Goal: Information Seeking & Learning: Learn about a topic

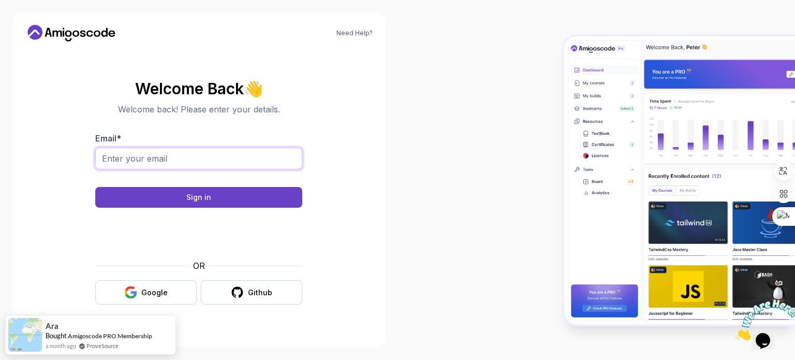
click at [161, 159] on input "Email *" at bounding box center [198, 158] width 207 height 22
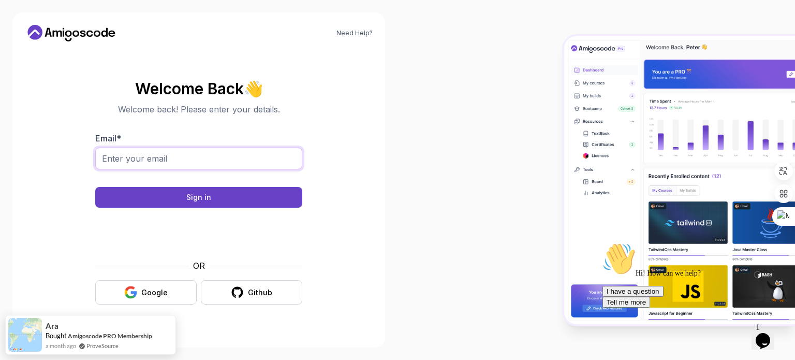
type input "bellaldjamel@gmail.com"
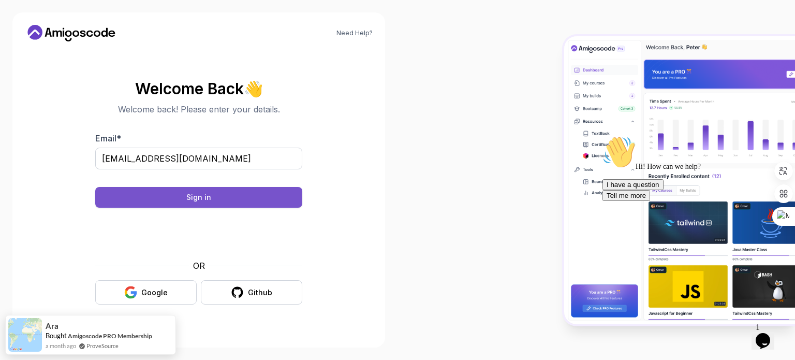
click at [179, 199] on button "Sign in" at bounding box center [198, 197] width 207 height 21
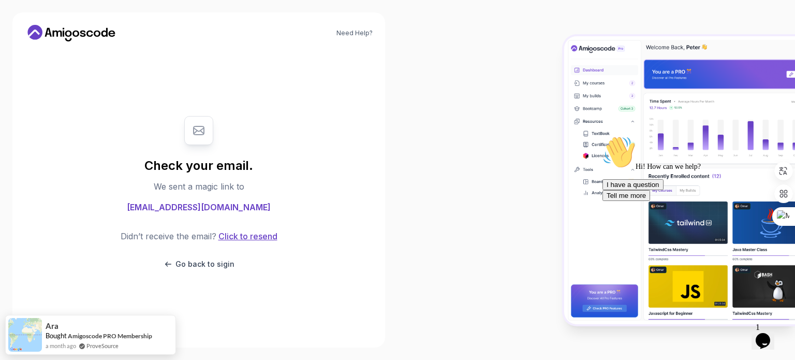
click at [260, 235] on button "Click to resend" at bounding box center [246, 236] width 61 height 12
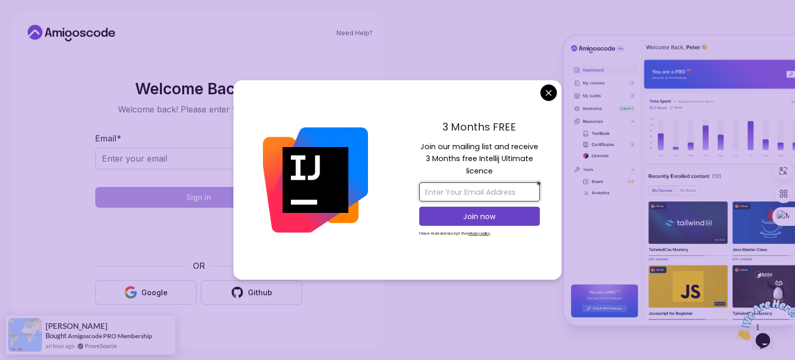
click at [447, 193] on input "email" at bounding box center [479, 191] width 121 height 19
type input "[EMAIL_ADDRESS][DOMAIN_NAME]"
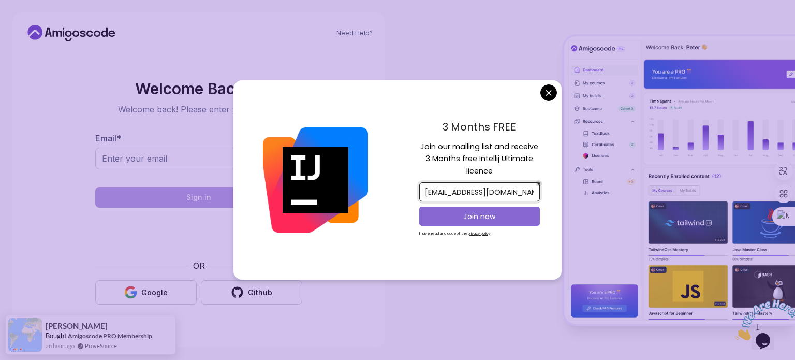
click at [464, 217] on p "Join now" at bounding box center [480, 216] width 98 height 10
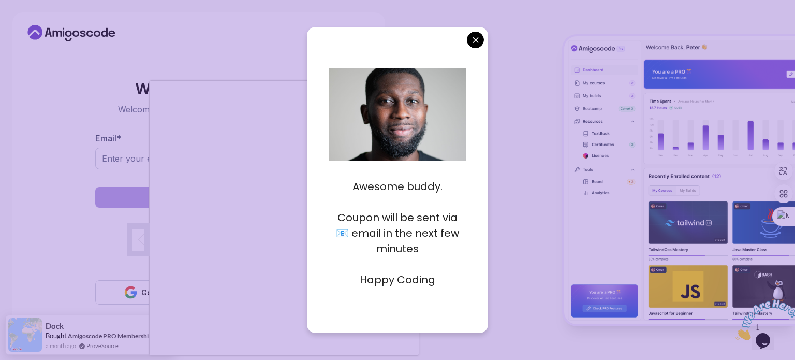
click at [124, 154] on div at bounding box center [397, 180] width 795 height 360
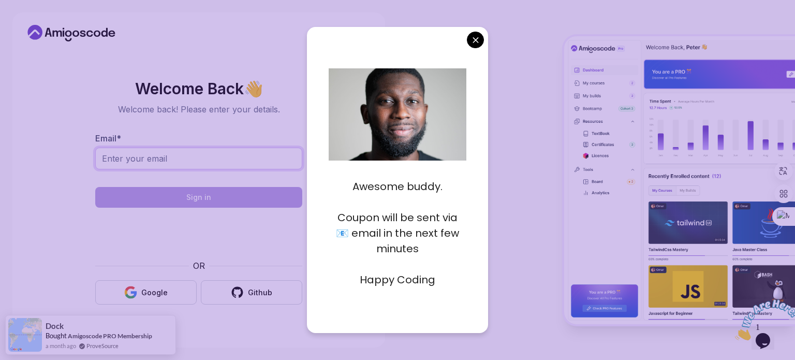
click at [239, 160] on input "Email *" at bounding box center [198, 158] width 207 height 22
type input "bellaldjamel@gmail.com"
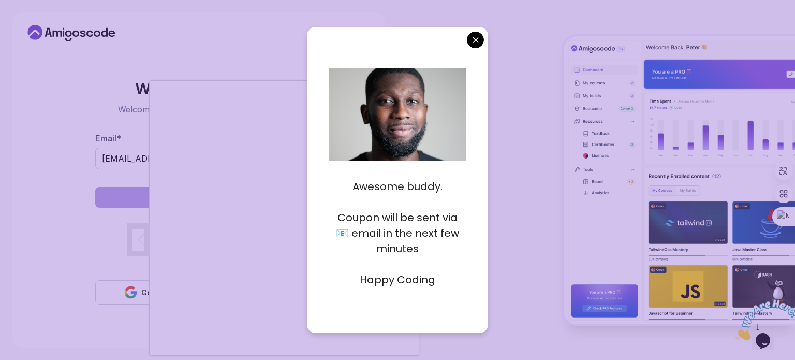
click at [476, 39] on body "Need Help? Welcome Back 👋 Welcome back! Please enter your details. Email * bell…" at bounding box center [397, 180] width 795 height 360
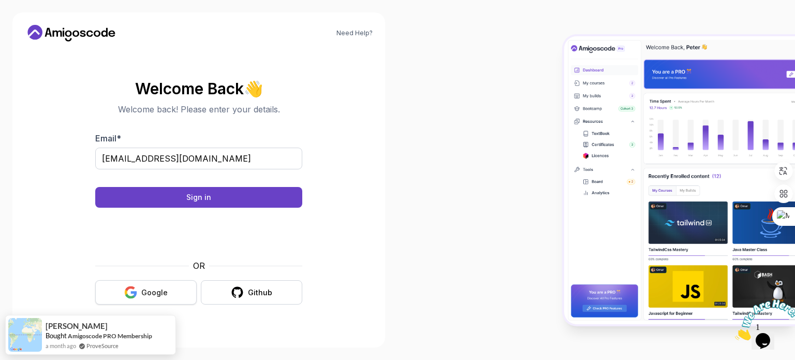
click at [162, 298] on button "Google" at bounding box center [145, 292] width 101 height 24
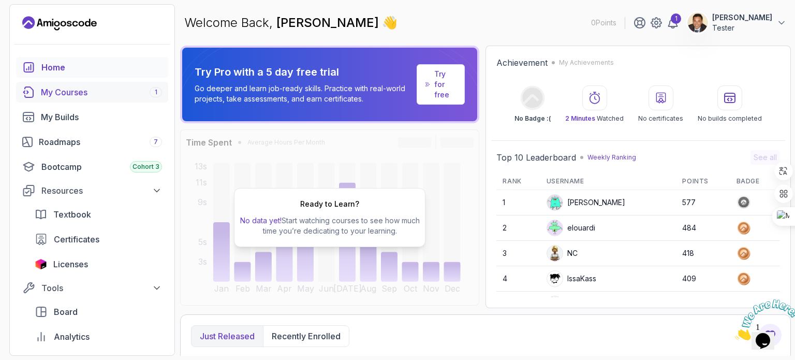
click at [52, 91] on div "My Courses 1" at bounding box center [101, 92] width 121 height 12
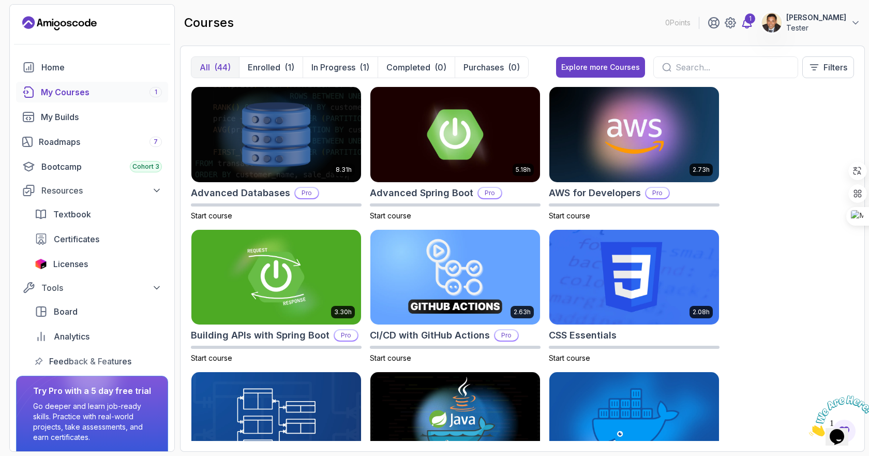
click at [753, 24] on icon at bounding box center [747, 23] width 12 height 12
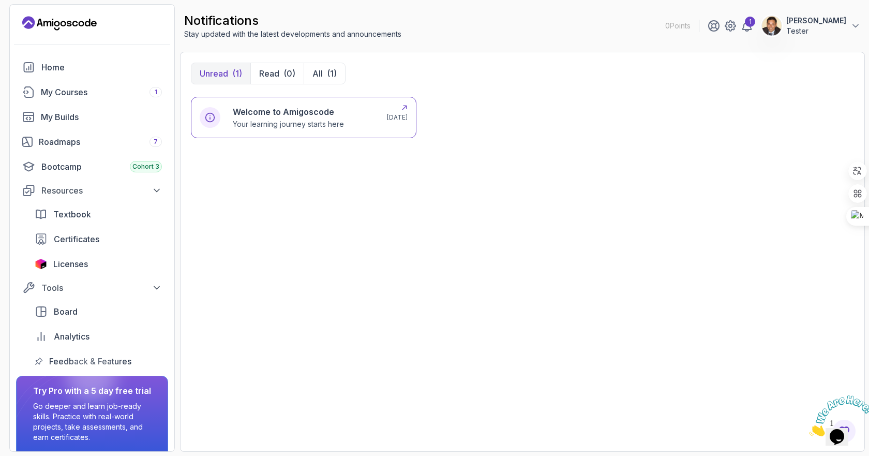
click at [264, 116] on h6 "Welcome to Amigoscode" at bounding box center [288, 112] width 111 height 12
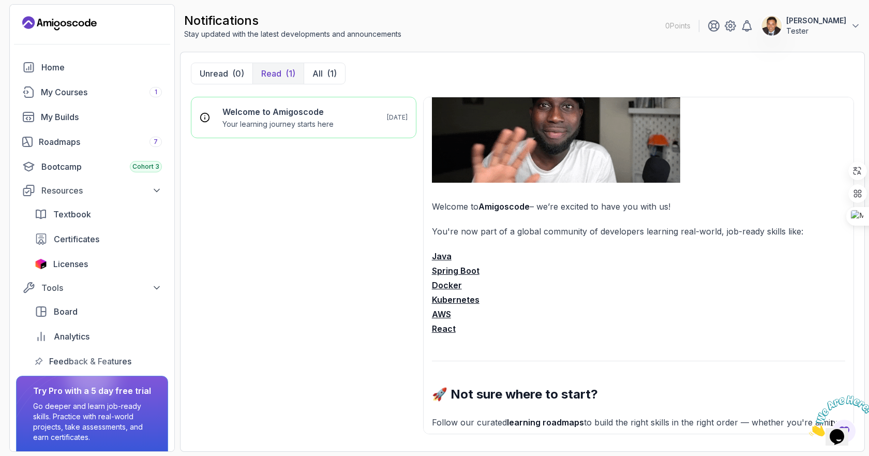
scroll to position [103, 0]
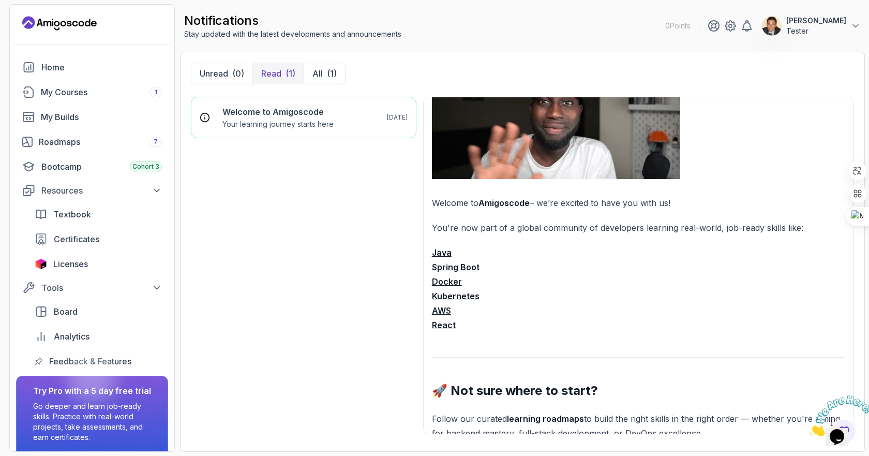
click at [463, 266] on strong "Spring Boot" at bounding box center [456, 267] width 48 height 10
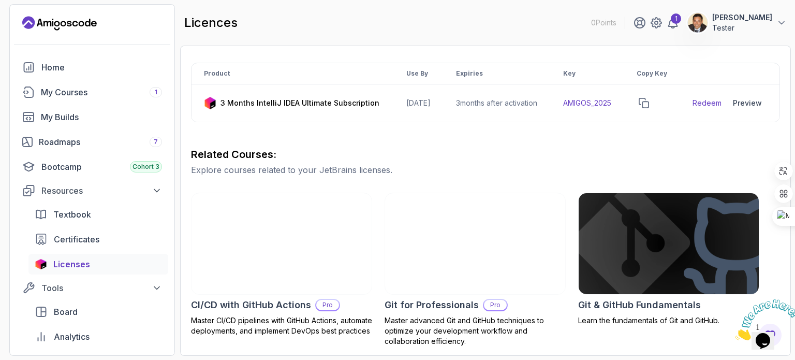
scroll to position [137, 0]
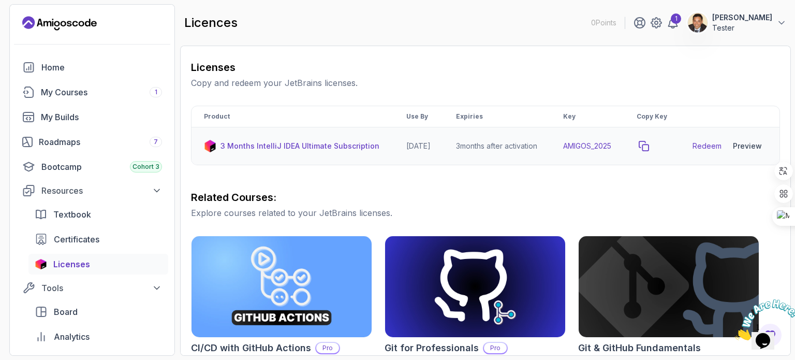
click at [648, 151] on icon "copy-button" at bounding box center [643, 145] width 9 height 9
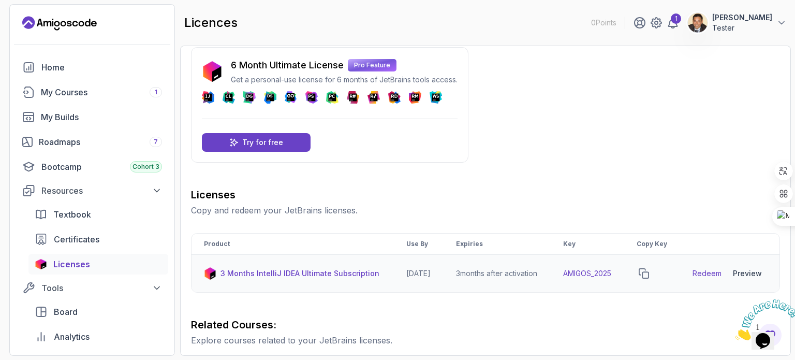
scroll to position [0, 0]
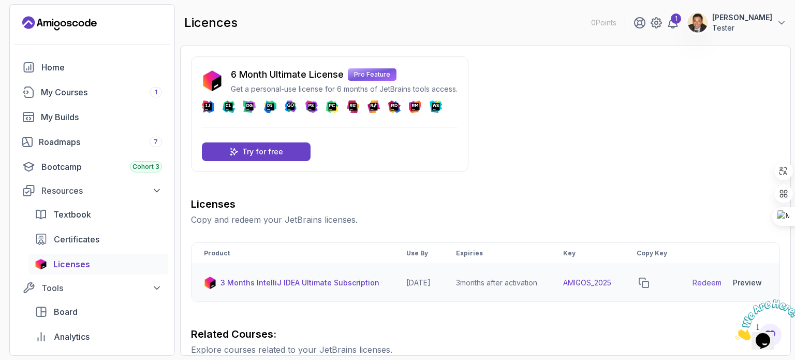
click at [598, 292] on td "AMIGOS_2025" at bounding box center [587, 283] width 73 height 38
click at [501, 291] on td "3 months after activation" at bounding box center [496, 283] width 107 height 38
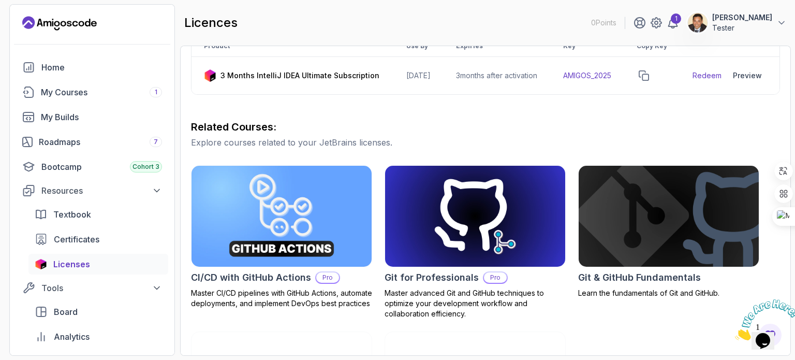
scroll to position [188, 0]
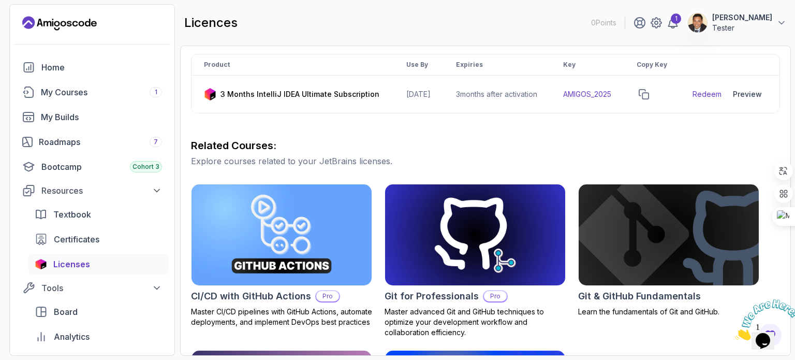
click at [79, 261] on span "Licenses" at bounding box center [71, 264] width 37 height 12
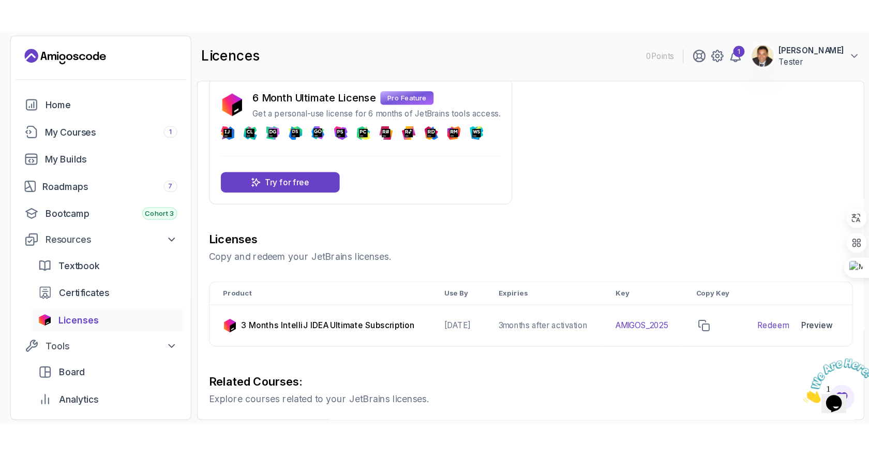
scroll to position [10, 0]
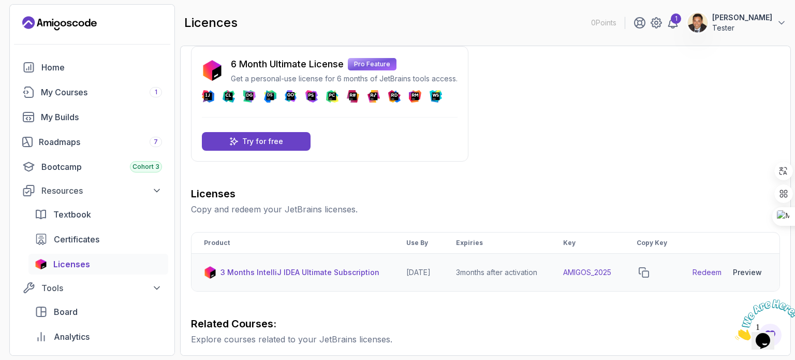
click at [714, 277] on link "Redeem" at bounding box center [706, 272] width 29 height 10
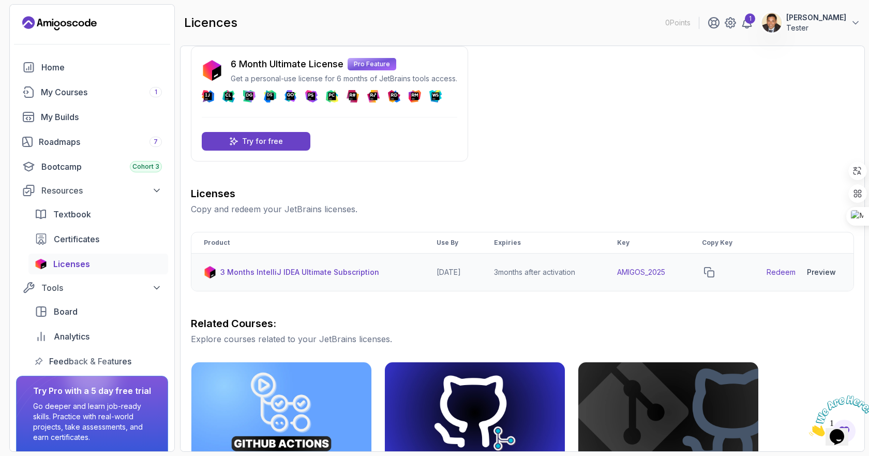
click at [649, 268] on td "AMIGOS_2025" at bounding box center [647, 273] width 85 height 38
click at [649, 269] on td "AMIGOS_2025" at bounding box center [647, 273] width 85 height 38
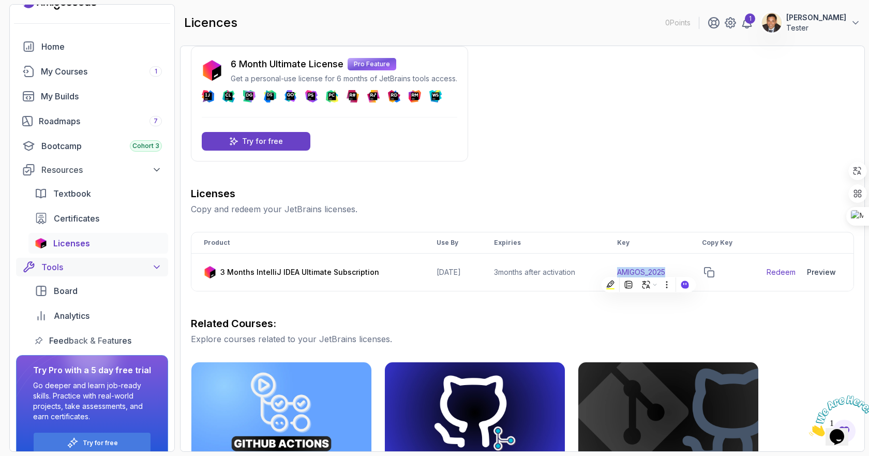
scroll to position [0, 0]
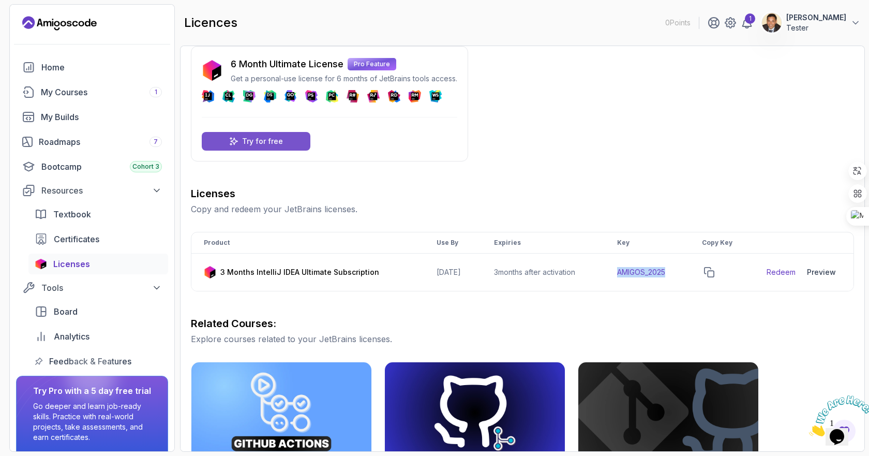
click at [244, 143] on p "Try for free" at bounding box center [262, 141] width 41 height 10
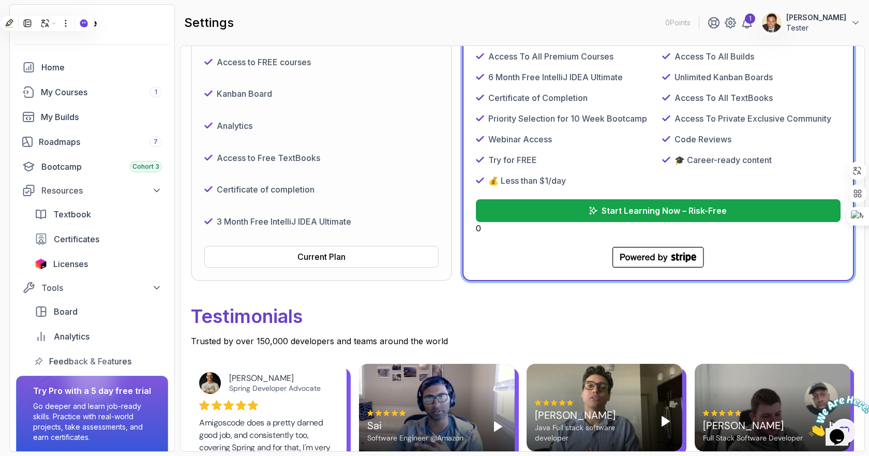
scroll to position [217, 0]
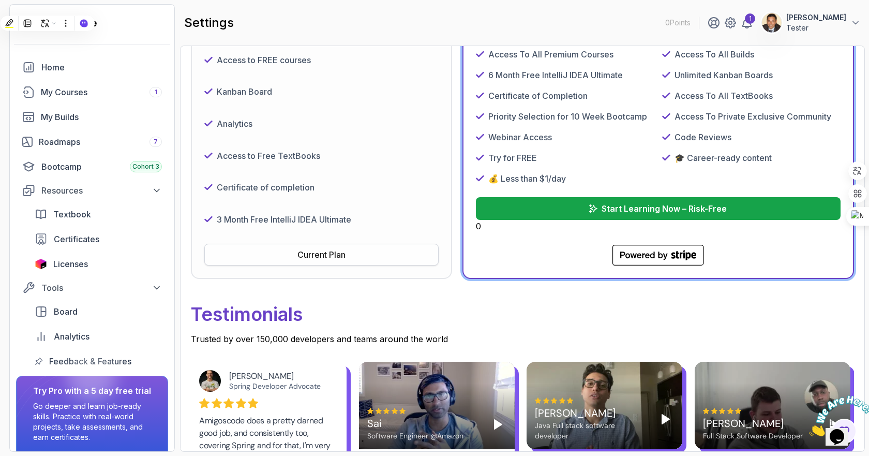
click at [328, 257] on div "Current Plan" at bounding box center [322, 254] width 48 height 12
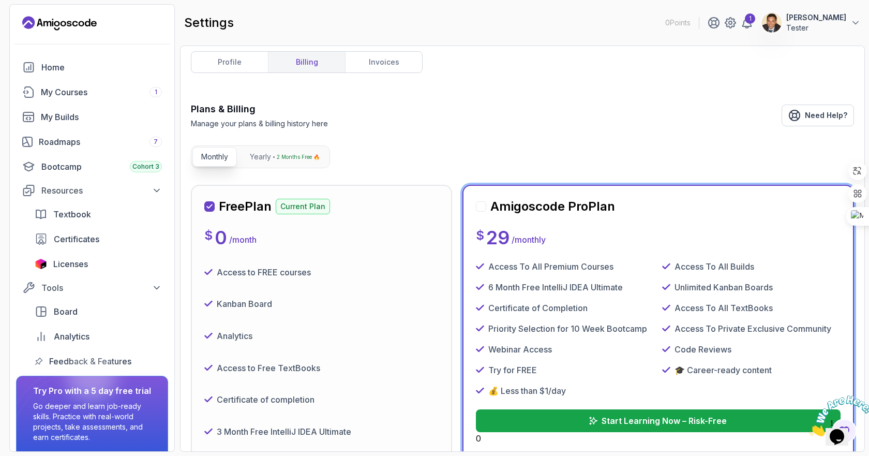
scroll to position [0, 0]
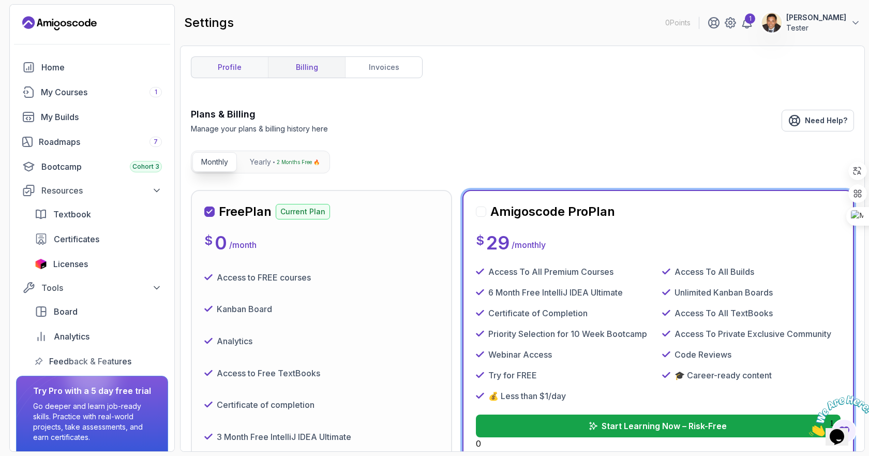
click at [227, 65] on link "profile" at bounding box center [229, 67] width 77 height 21
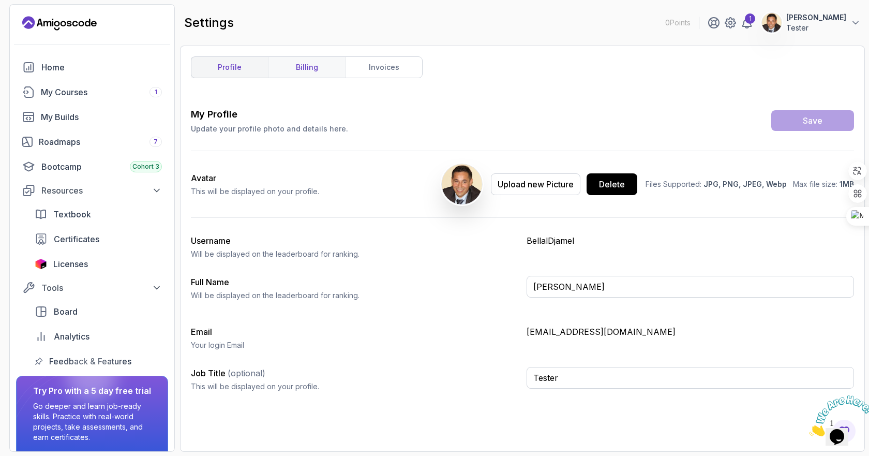
click at [316, 63] on link "billing" at bounding box center [306, 67] width 77 height 21
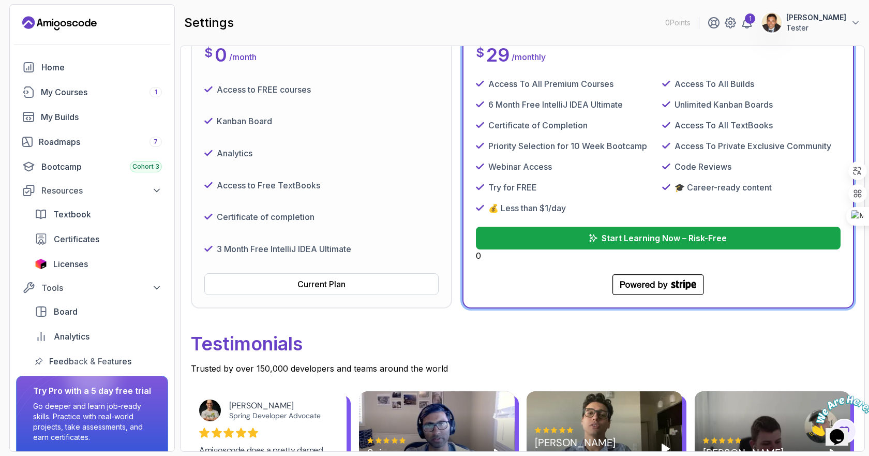
scroll to position [207, 0]
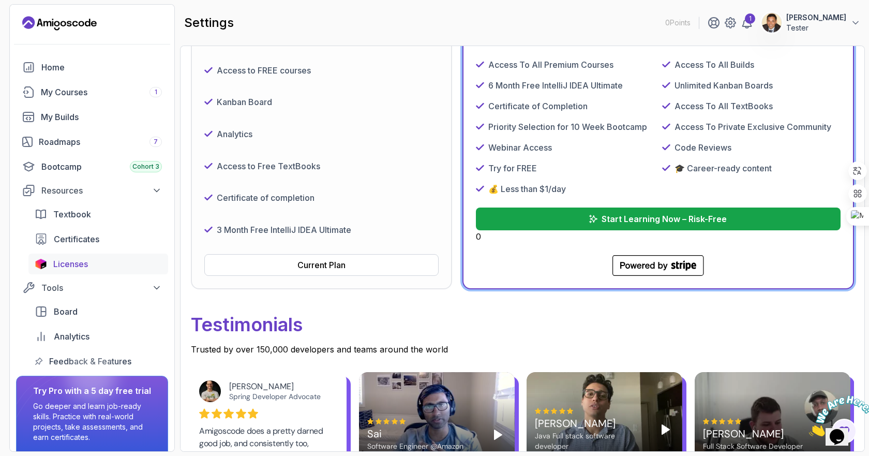
click at [63, 261] on span "Licenses" at bounding box center [70, 264] width 35 height 12
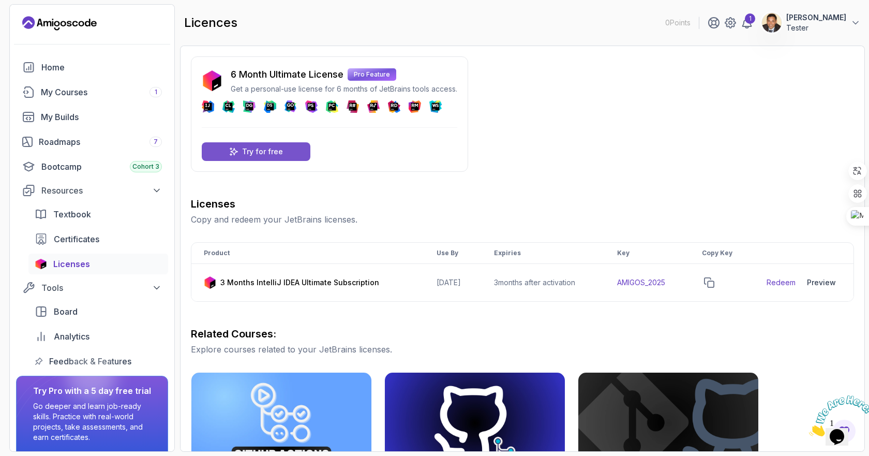
click at [257, 152] on p "Try for free" at bounding box center [262, 151] width 41 height 10
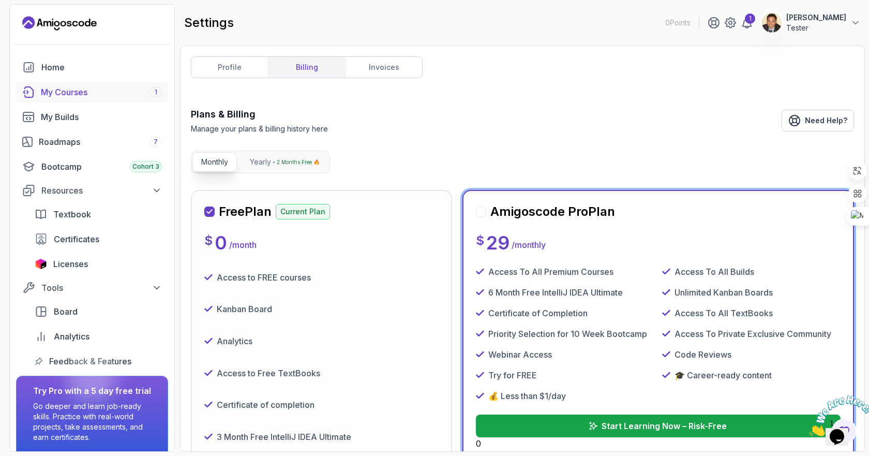
click at [75, 94] on div "My Courses 1" at bounding box center [101, 92] width 121 height 12
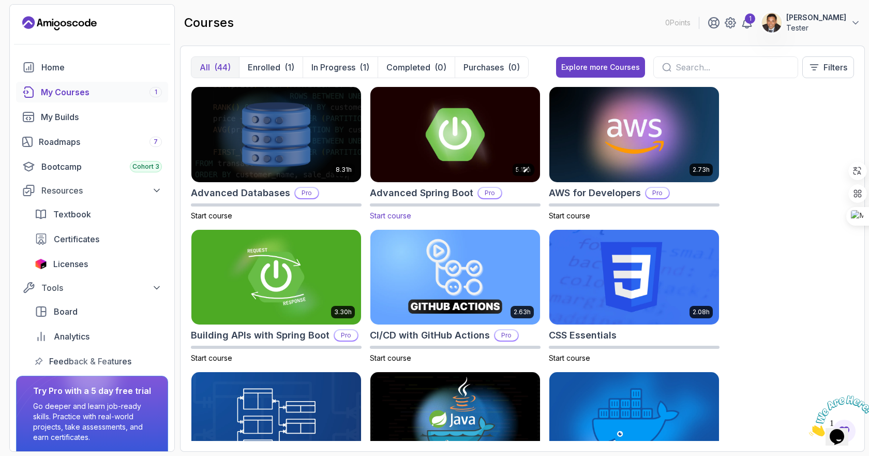
click at [467, 135] on img at bounding box center [455, 134] width 178 height 100
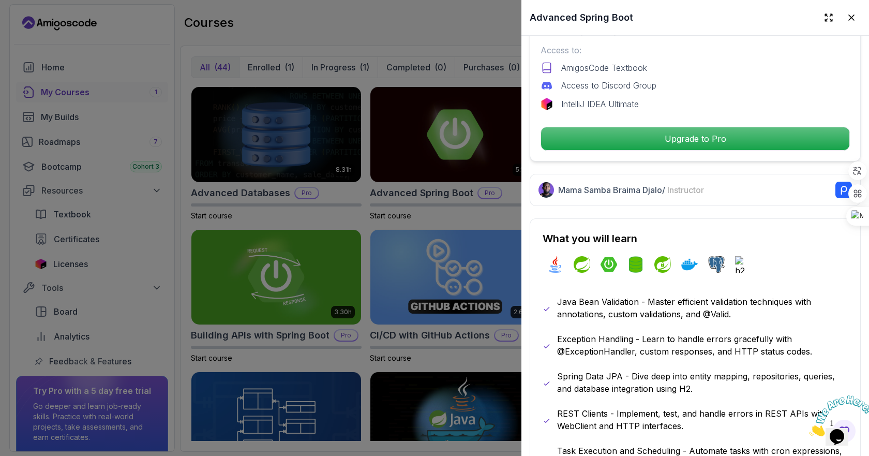
scroll to position [414, 0]
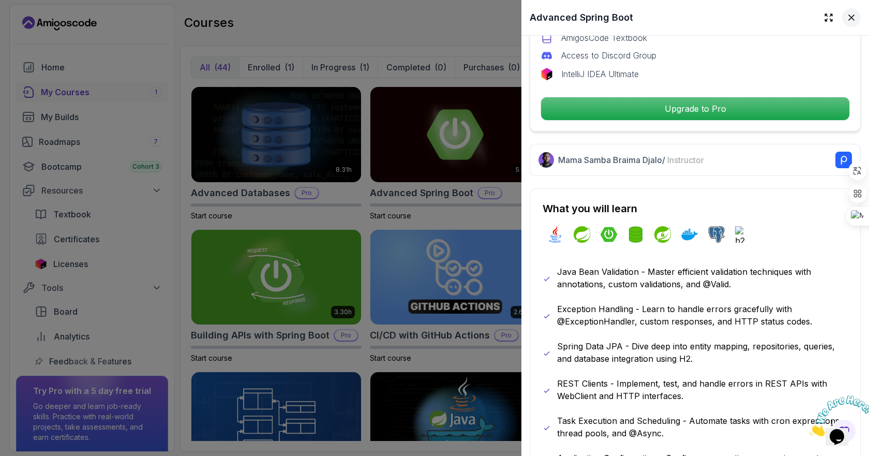
click at [794, 16] on icon at bounding box center [851, 17] width 5 height 5
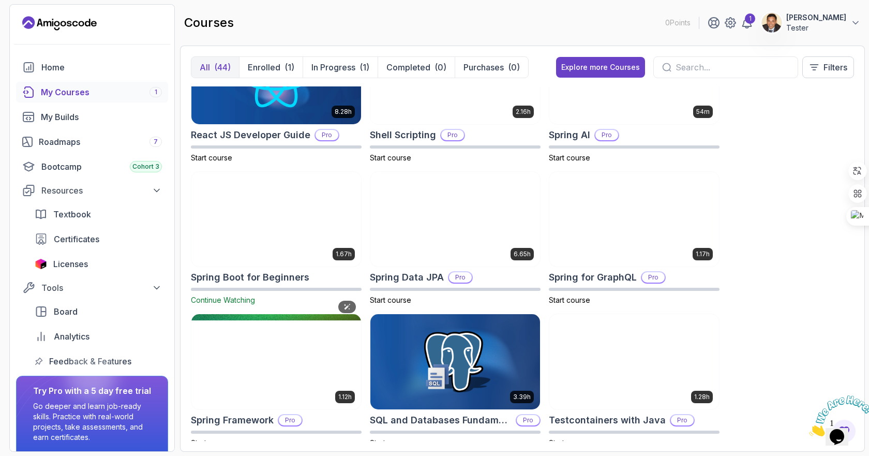
scroll to position [1685, 0]
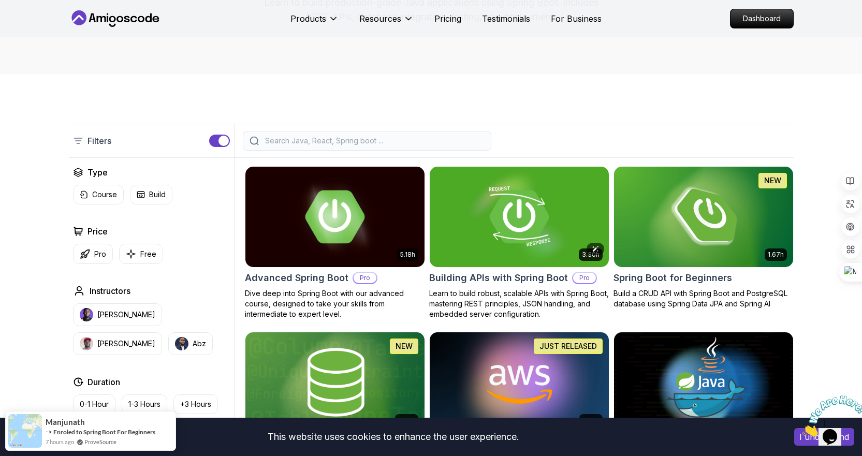
scroll to position [103, 0]
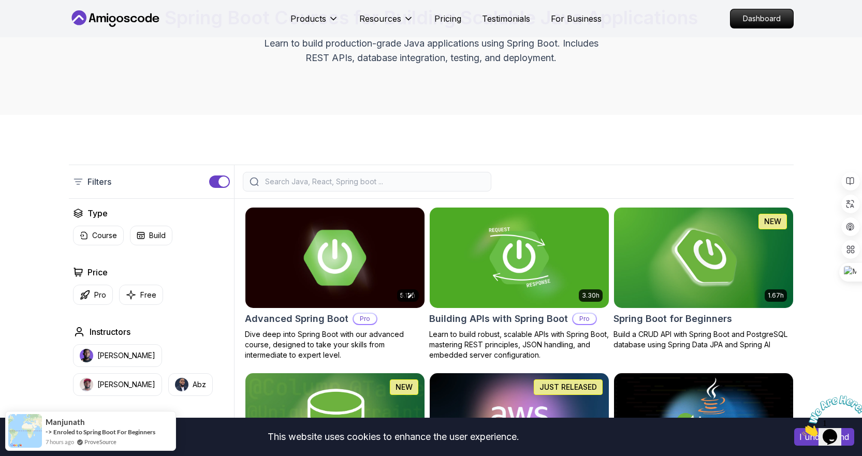
click at [376, 251] on img at bounding box center [335, 257] width 188 height 105
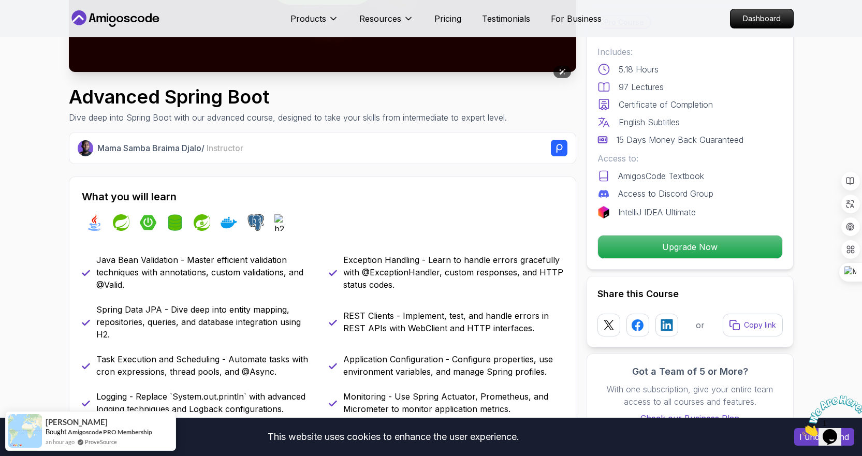
scroll to position [310, 0]
